Goal: Find specific page/section

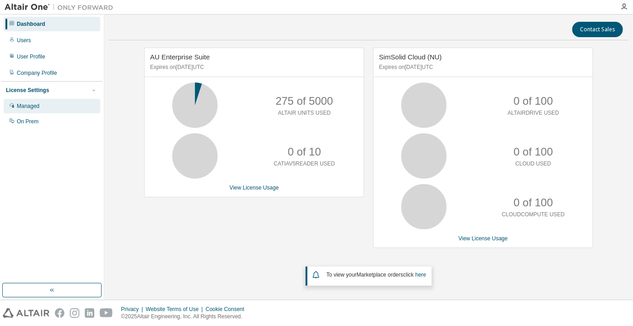
click at [44, 104] on div "Managed" at bounding box center [52, 106] width 97 height 15
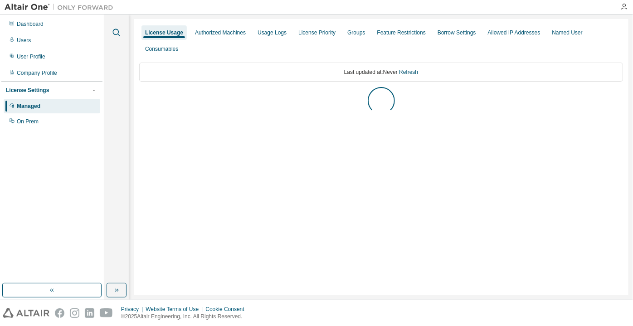
click at [117, 33] on icon "button" at bounding box center [116, 32] width 11 height 11
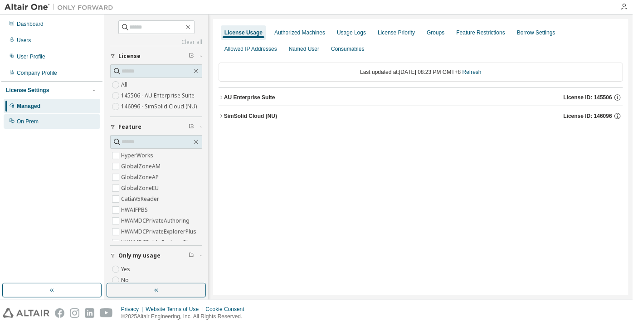
click at [24, 119] on div "On Prem" at bounding box center [28, 121] width 22 height 7
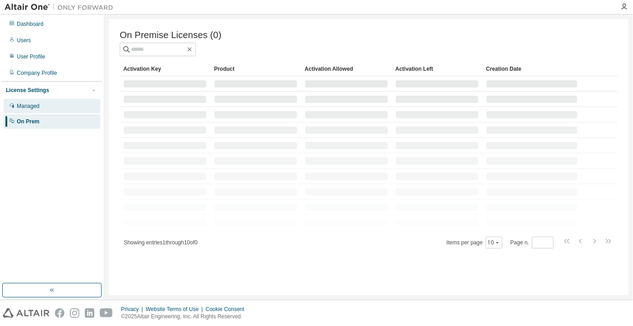
click at [33, 101] on div "Managed" at bounding box center [52, 106] width 97 height 15
